Goal: Task Accomplishment & Management: Manage account settings

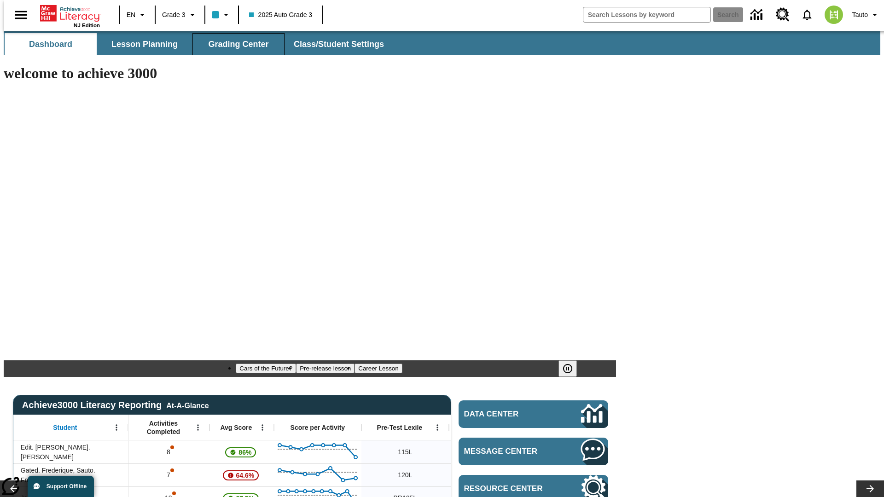
click at [235, 44] on span "Grading Center" at bounding box center [238, 44] width 60 height 11
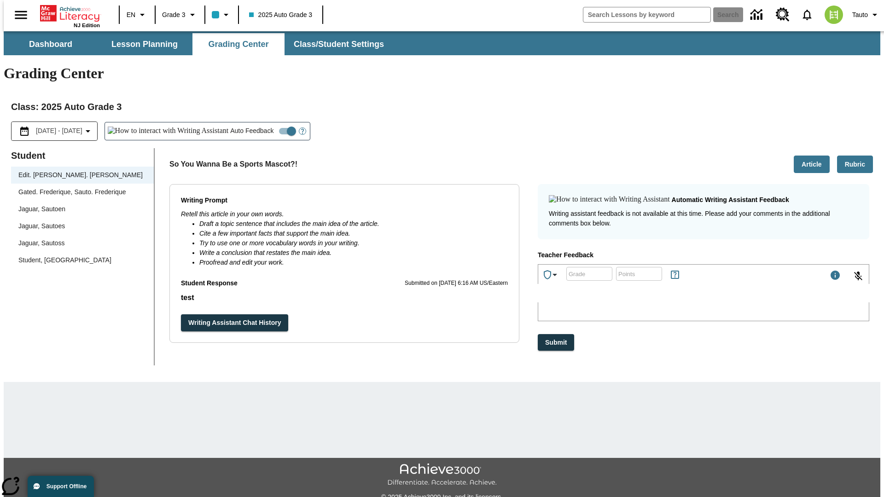
click at [79, 204] on div "Jaguar, Sautoen" at bounding box center [82, 209] width 128 height 10
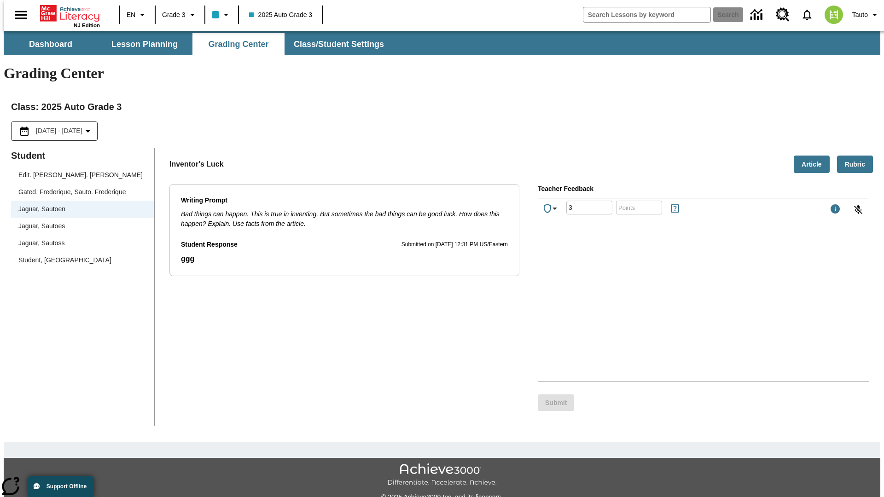
type input "3"
type input "10"
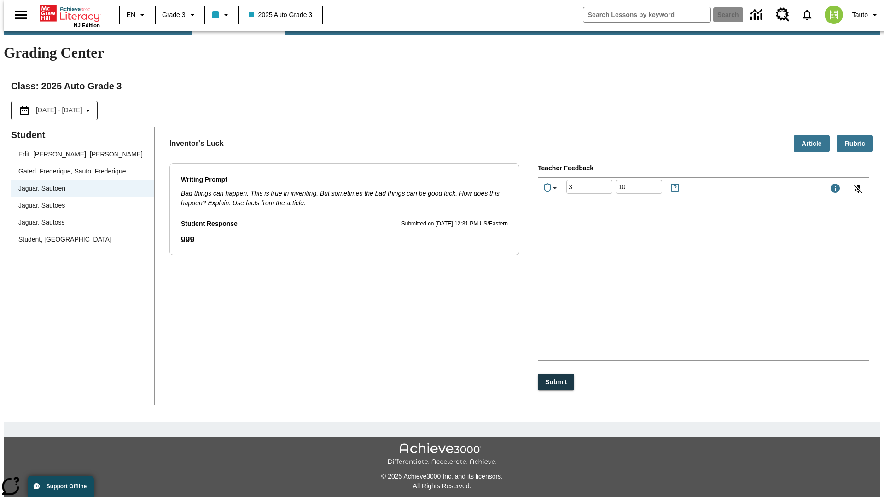
click at [673, 283] on p "Type your response here." at bounding box center [607, 282] width 131 height 8
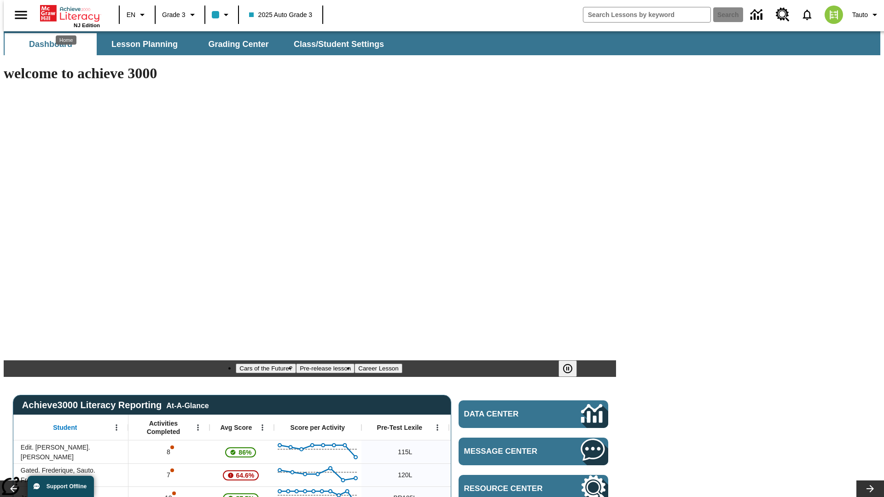
type input "-1"
click at [235, 44] on span "Grading Center" at bounding box center [238, 44] width 60 height 11
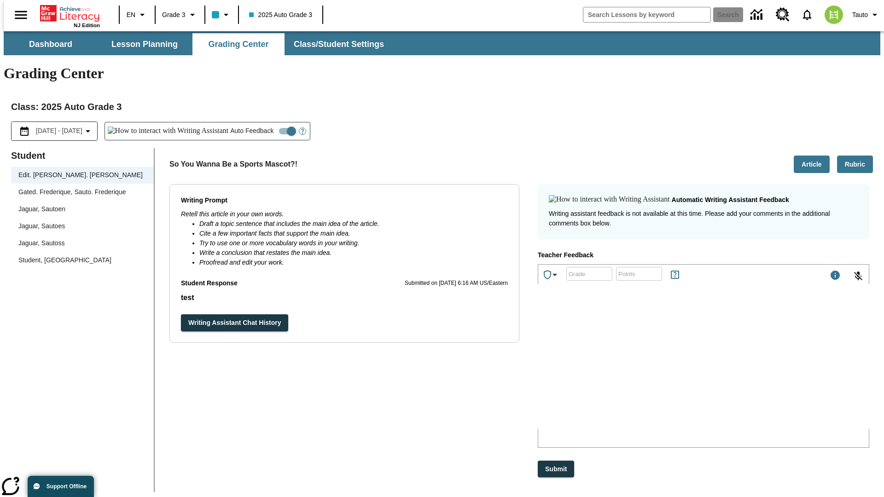
click at [79, 204] on div "Jaguar, Sautoen" at bounding box center [82, 209] width 128 height 10
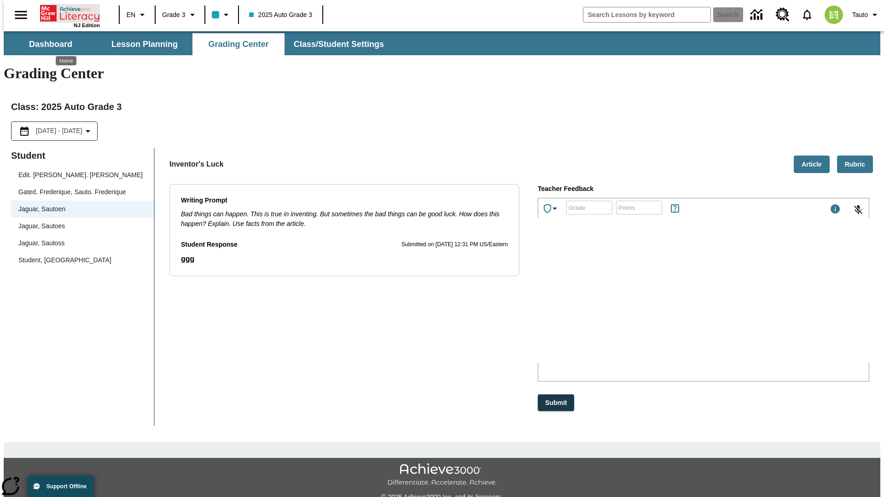
scroll to position [21, 0]
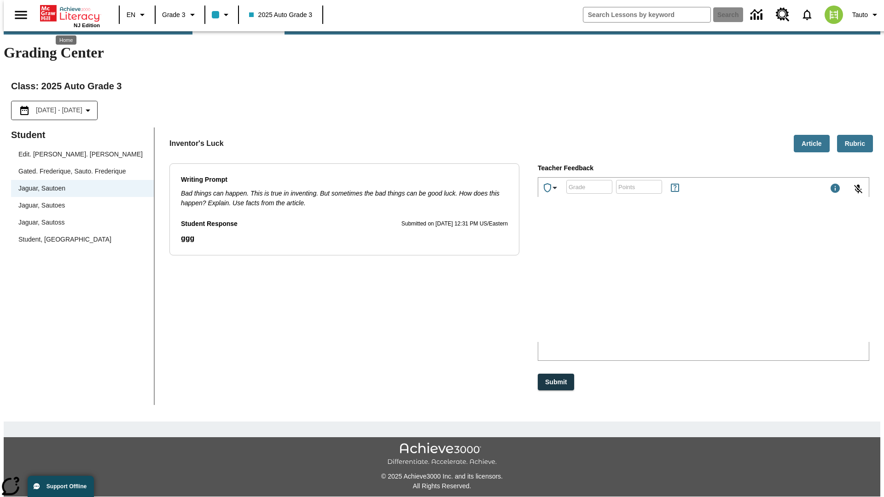
click at [673, 283] on p "UsIQf" at bounding box center [607, 282] width 131 height 8
click at [673, 283] on p "YlqdgL" at bounding box center [607, 282] width 131 height 8
